Goal: Information Seeking & Learning: Learn about a topic

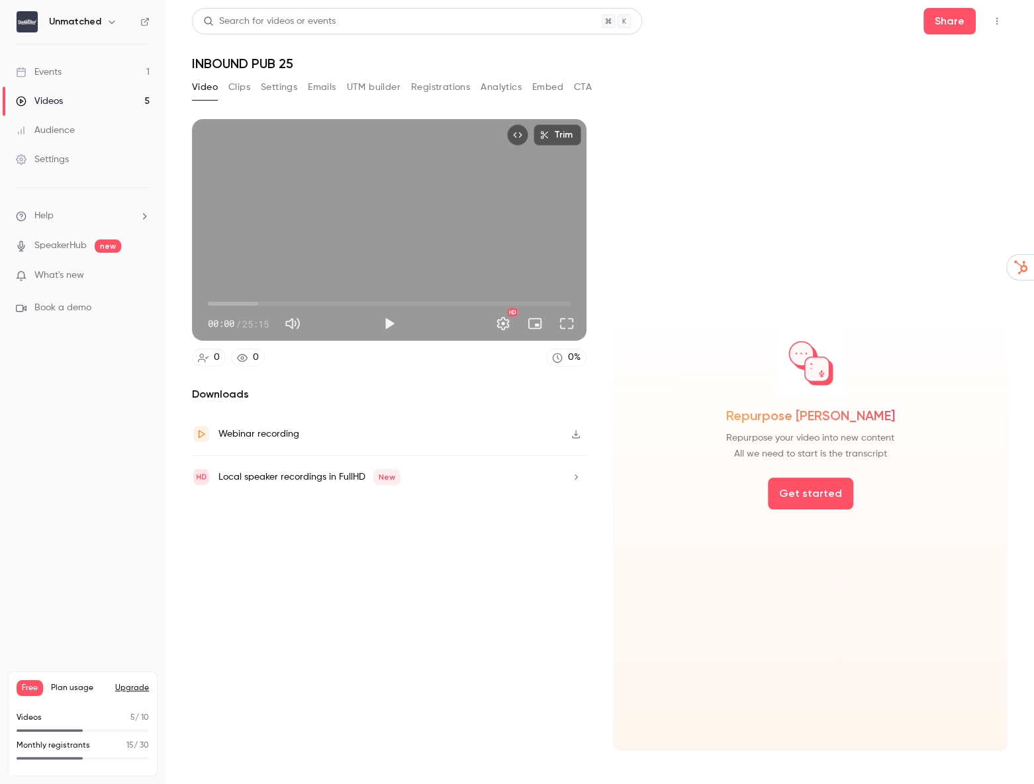
click at [43, 77] on div "Events" at bounding box center [39, 72] width 46 height 13
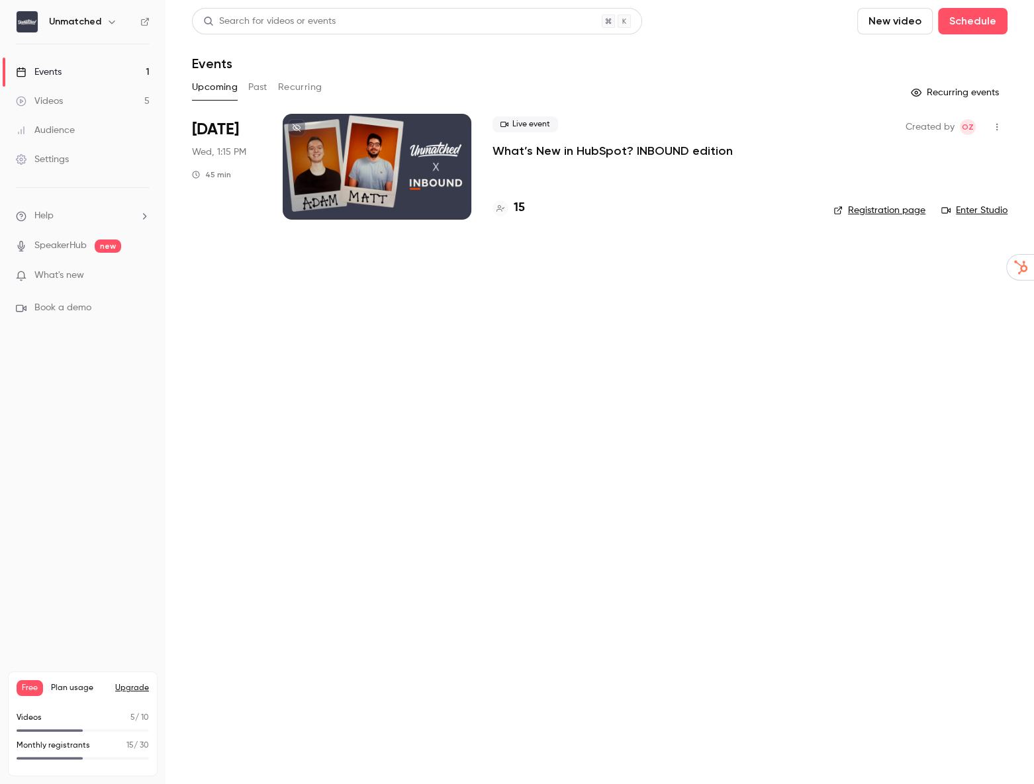
click at [529, 150] on p "What’s New in HubSpot? INBOUND edition" at bounding box center [612, 151] width 240 height 16
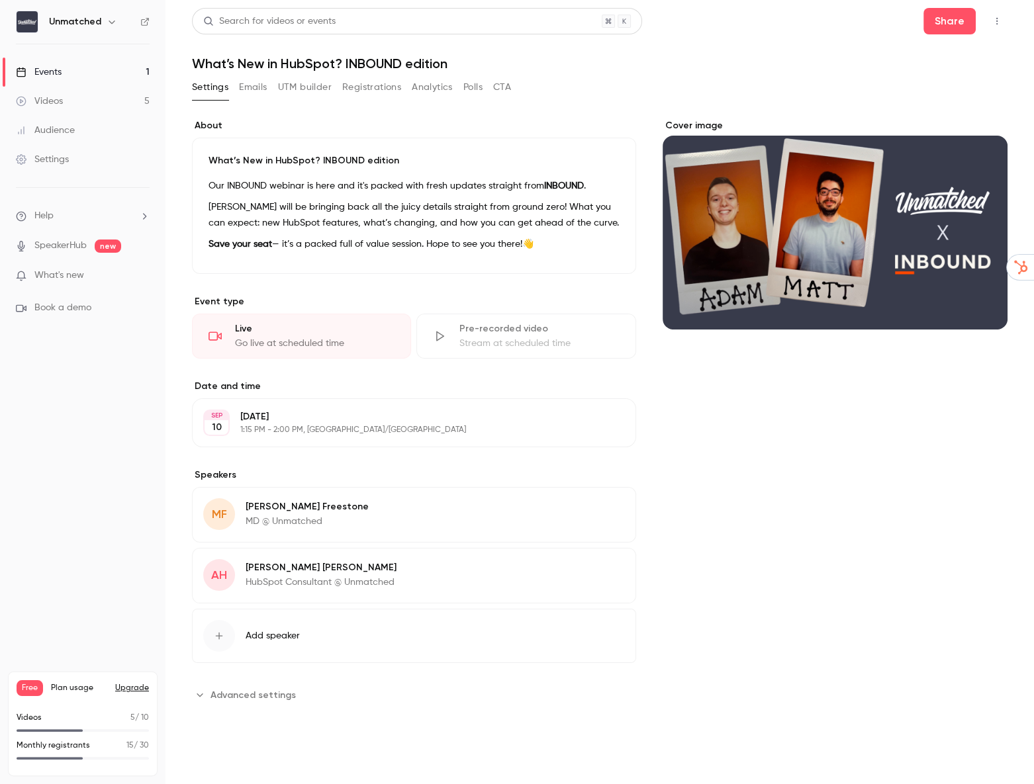
click at [771, 52] on header "Search for videos or events Share What’s New in HubSpot? INBOUND edition" at bounding box center [599, 40] width 815 height 64
